Goal: Information Seeking & Learning: Learn about a topic

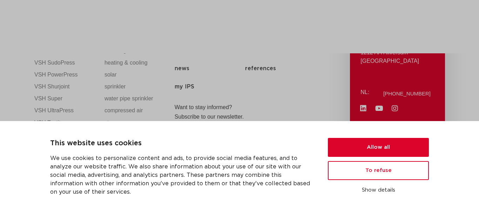
click at [260, 35] on link "applications" at bounding box center [243, 39] width 33 height 28
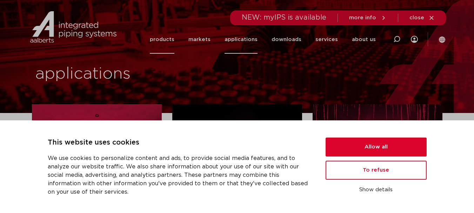
click at [174, 39] on font "products" at bounding box center [162, 39] width 25 height 5
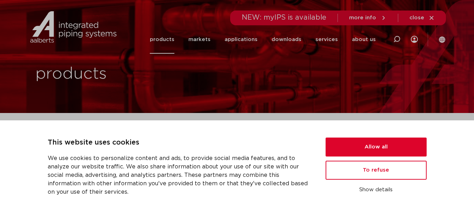
click at [422, 15] on font "close" at bounding box center [417, 17] width 15 height 5
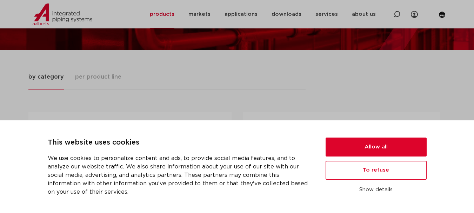
scroll to position [70, 0]
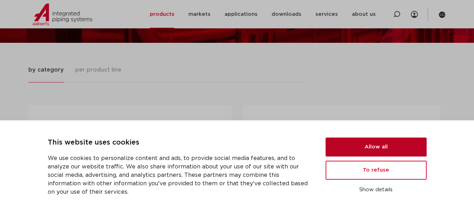
click at [379, 146] on button "Allow all" at bounding box center [376, 147] width 101 height 19
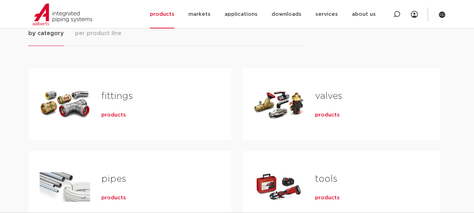
scroll to position [105, 0]
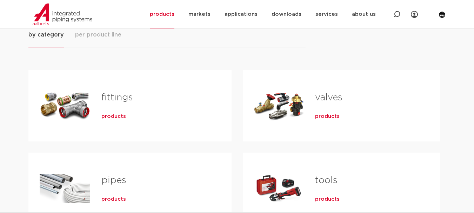
click at [114, 117] on font "products" at bounding box center [113, 116] width 25 height 5
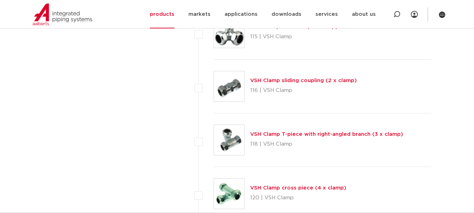
scroll to position [1088, 0]
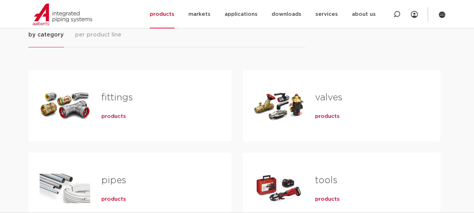
click at [326, 117] on font "products" at bounding box center [327, 116] width 25 height 5
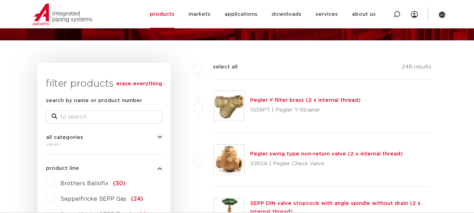
scroll to position [105, 0]
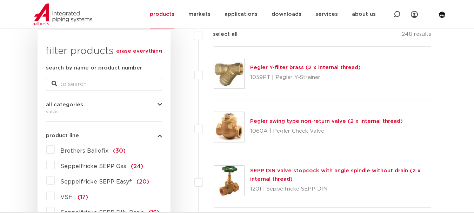
click at [296, 122] on font "Pegler swing type non-return valve (2 x internal thread)" at bounding box center [326, 121] width 153 height 5
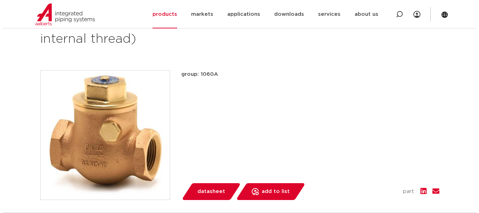
scroll to position [140, 0]
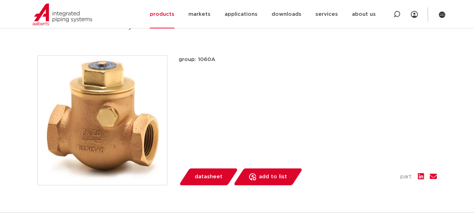
click at [98, 133] on img at bounding box center [102, 120] width 129 height 129
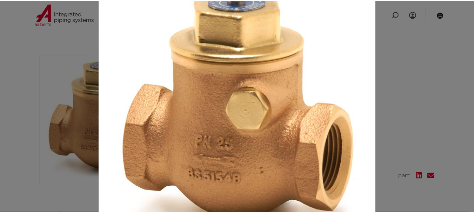
scroll to position [87, 0]
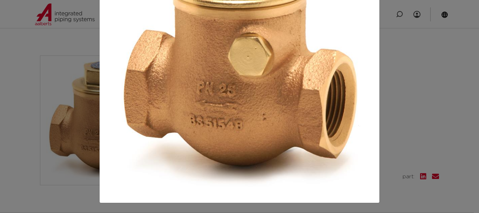
click at [454, 94] on div at bounding box center [239, 106] width 479 height 213
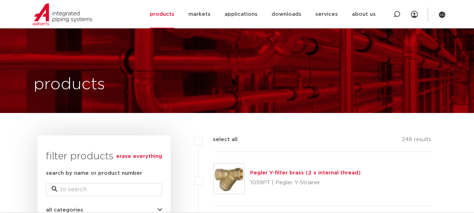
select select
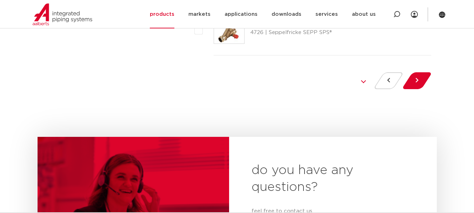
scroll to position [3334, 0]
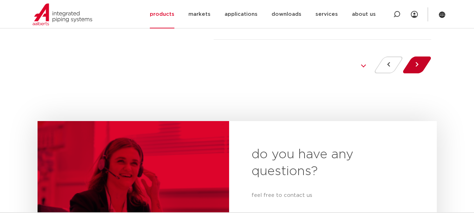
click at [420, 66] on button at bounding box center [417, 65] width 20 height 17
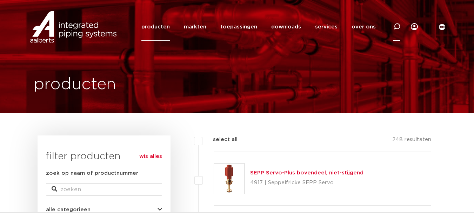
click at [401, 27] on div at bounding box center [397, 26] width 28 height 29
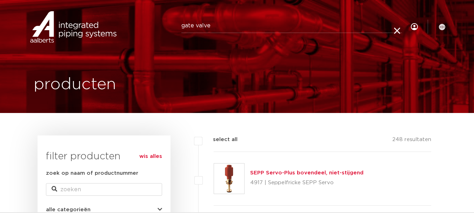
type input "gate valve"
click button "Zoeken" at bounding box center [0, 0] width 0 height 0
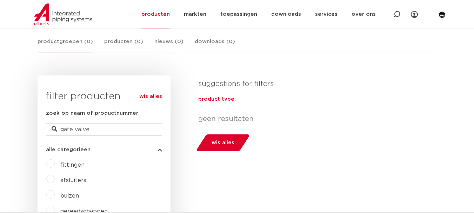
scroll to position [70, 0]
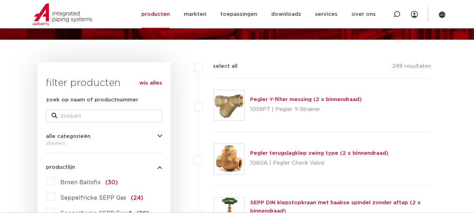
scroll to position [70, 0]
